Goal: Task Accomplishment & Management: Complete application form

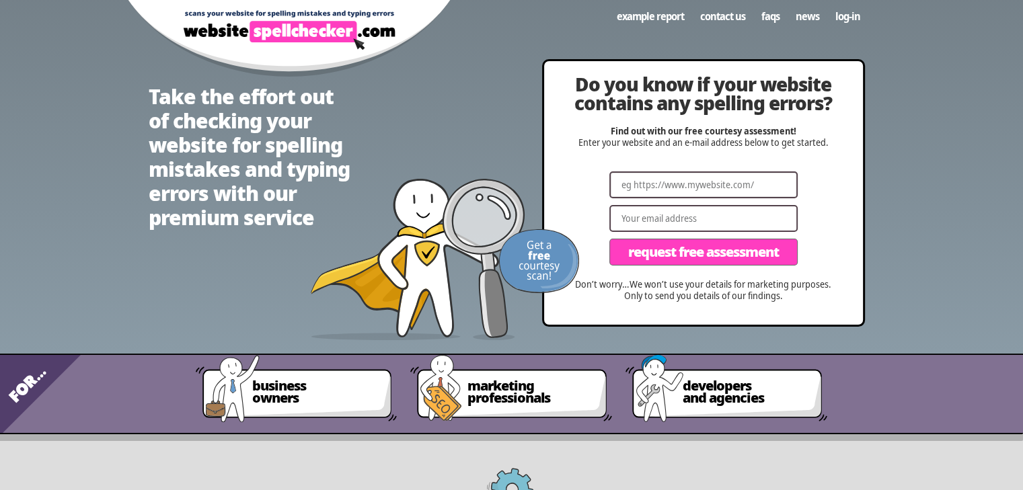
click at [668, 190] on input "Website" at bounding box center [703, 184] width 188 height 27
type input "[DOMAIN_NAME]"
type input "[PERSON_NAME][EMAIL_ADDRESS][DOMAIN_NAME]"
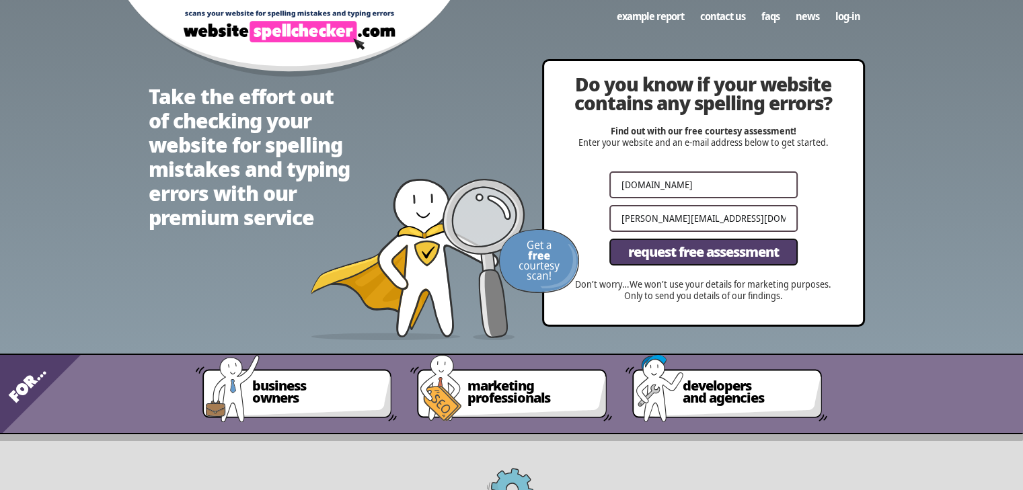
click at [693, 254] on span "Request Free Assessment" at bounding box center [703, 251] width 151 height 13
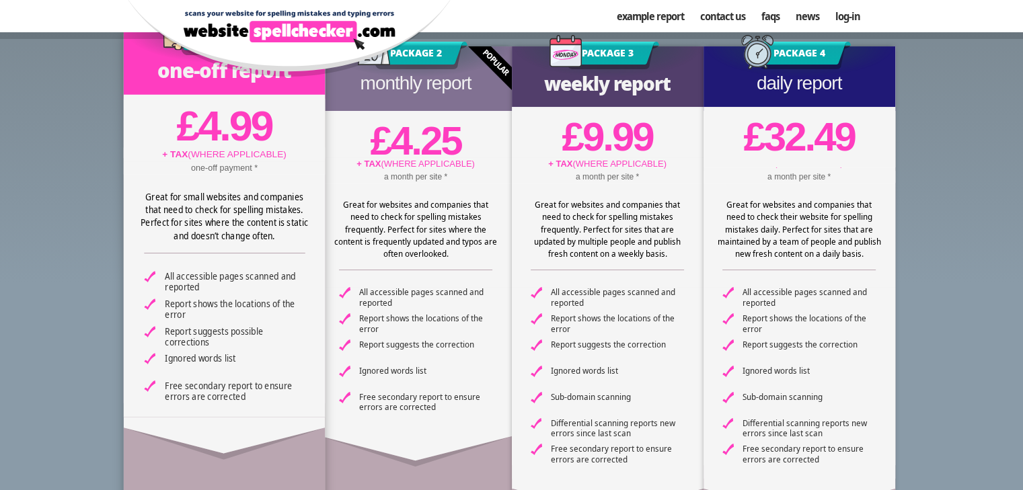
scroll to position [134, 0]
